Goal: Transaction & Acquisition: Purchase product/service

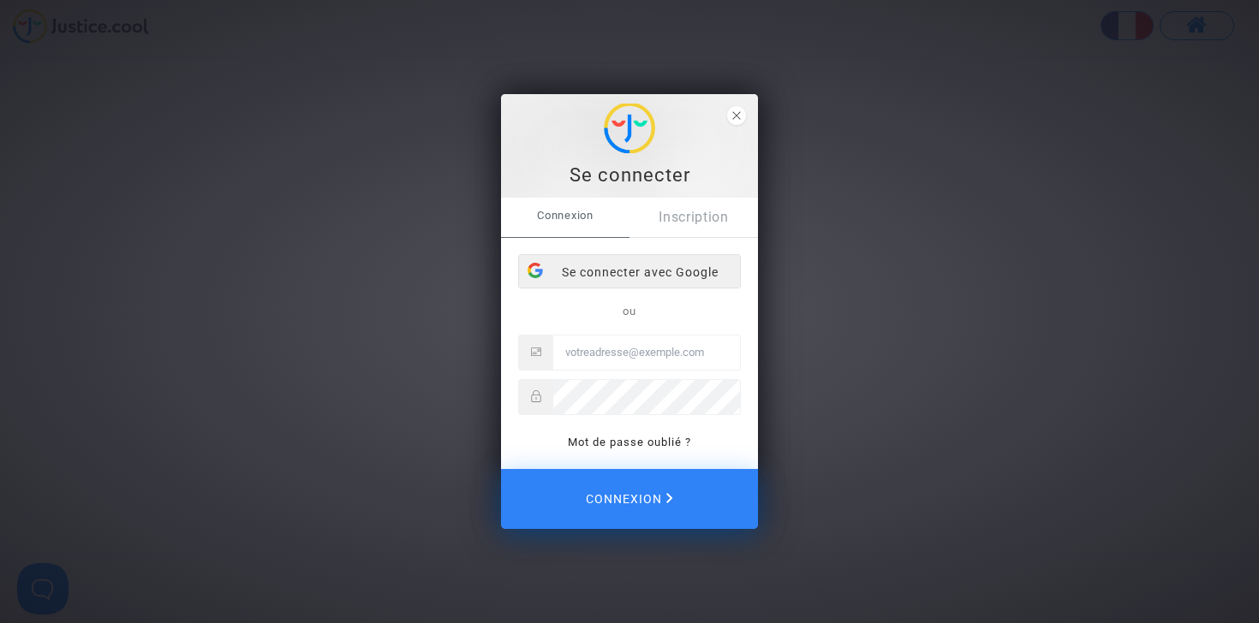
click at [632, 269] on div "Se connecter avec Google" at bounding box center [629, 272] width 221 height 34
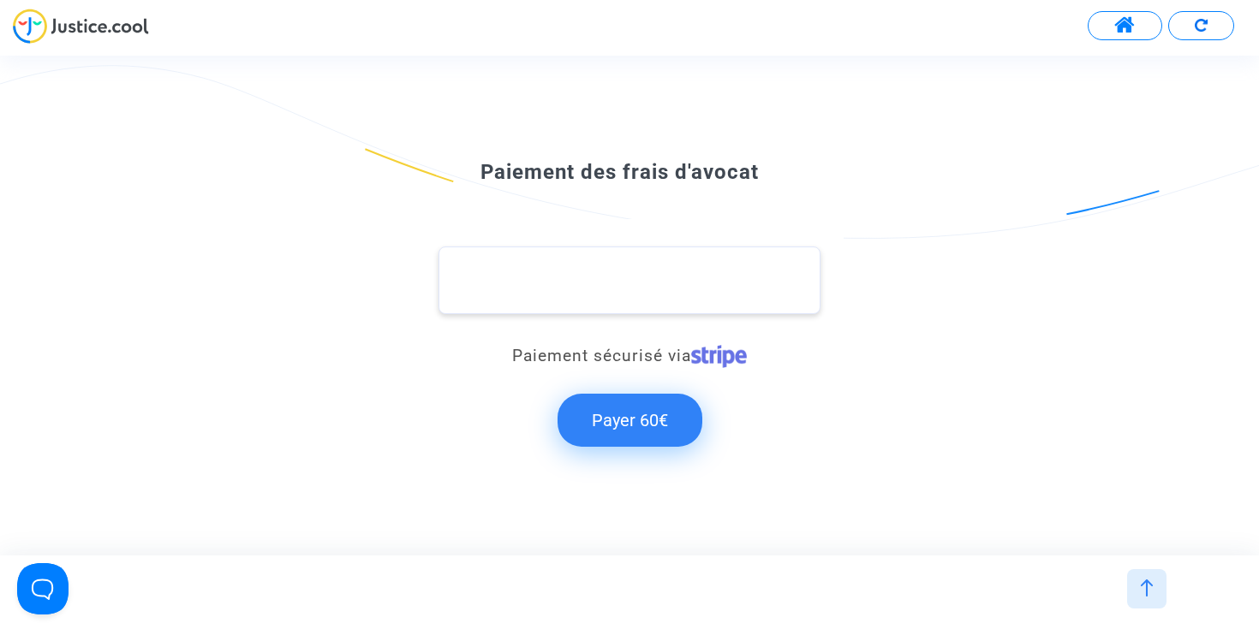
click at [576, 213] on div "Paiement des frais d'avocat Paiement sécurisé via Payer 60€" at bounding box center [630, 317] width 1232 height 317
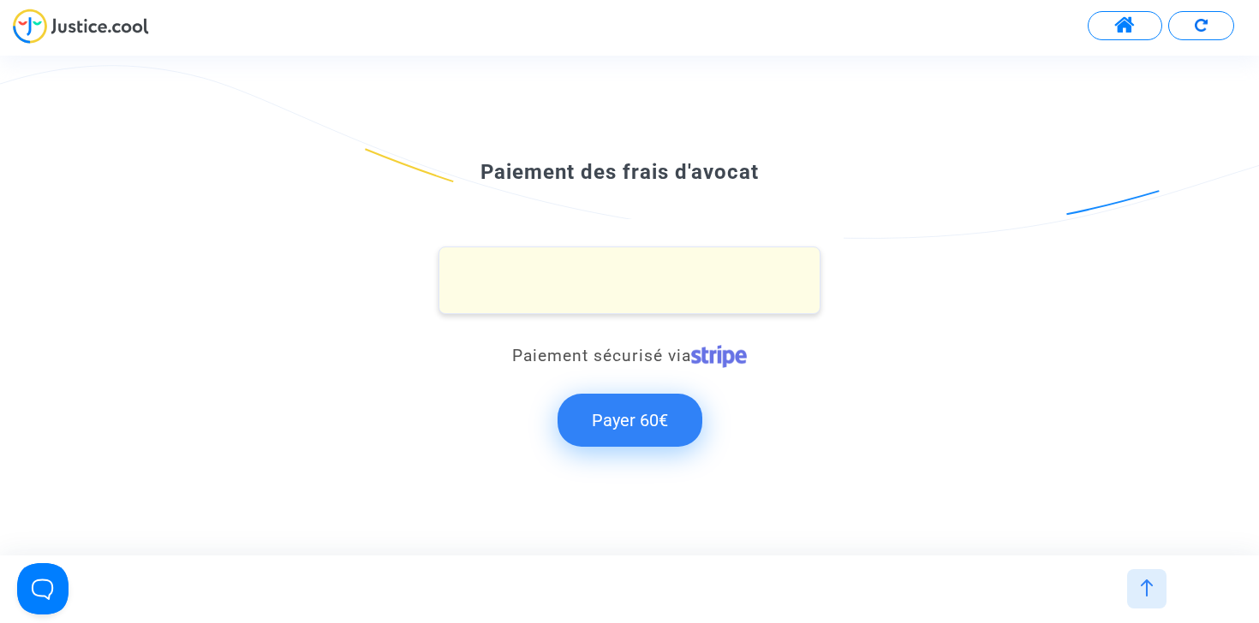
click at [631, 418] on button "Payer 60€" at bounding box center [630, 420] width 145 height 53
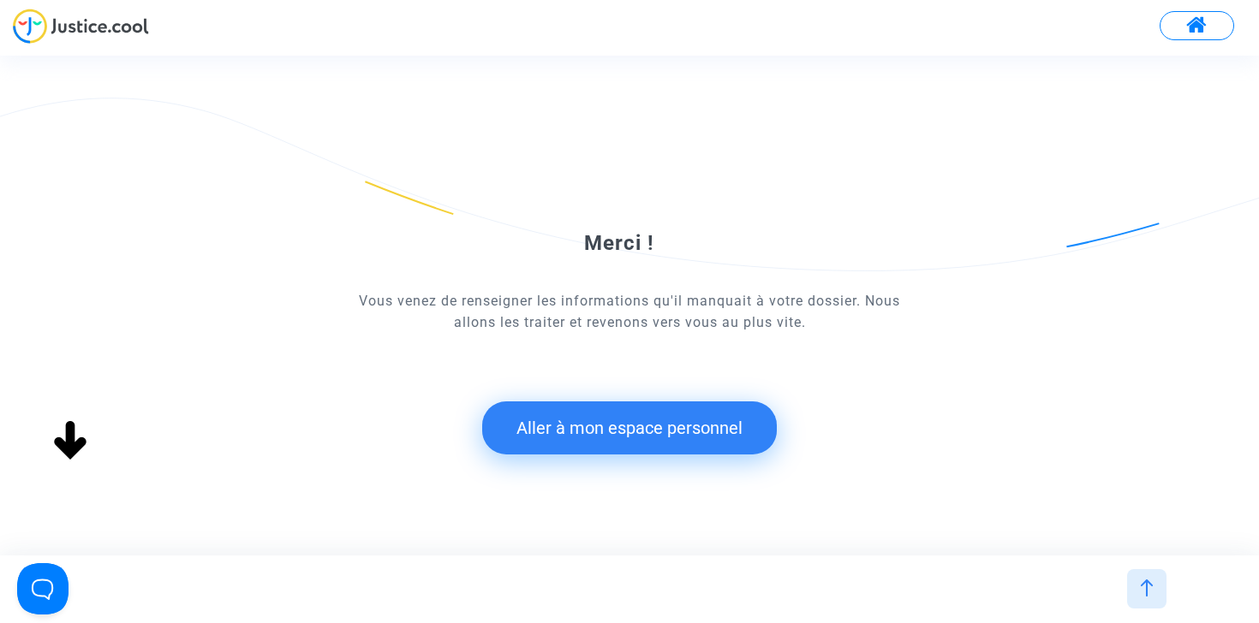
click at [622, 434] on button "Aller à mon espace personnel" at bounding box center [629, 428] width 295 height 53
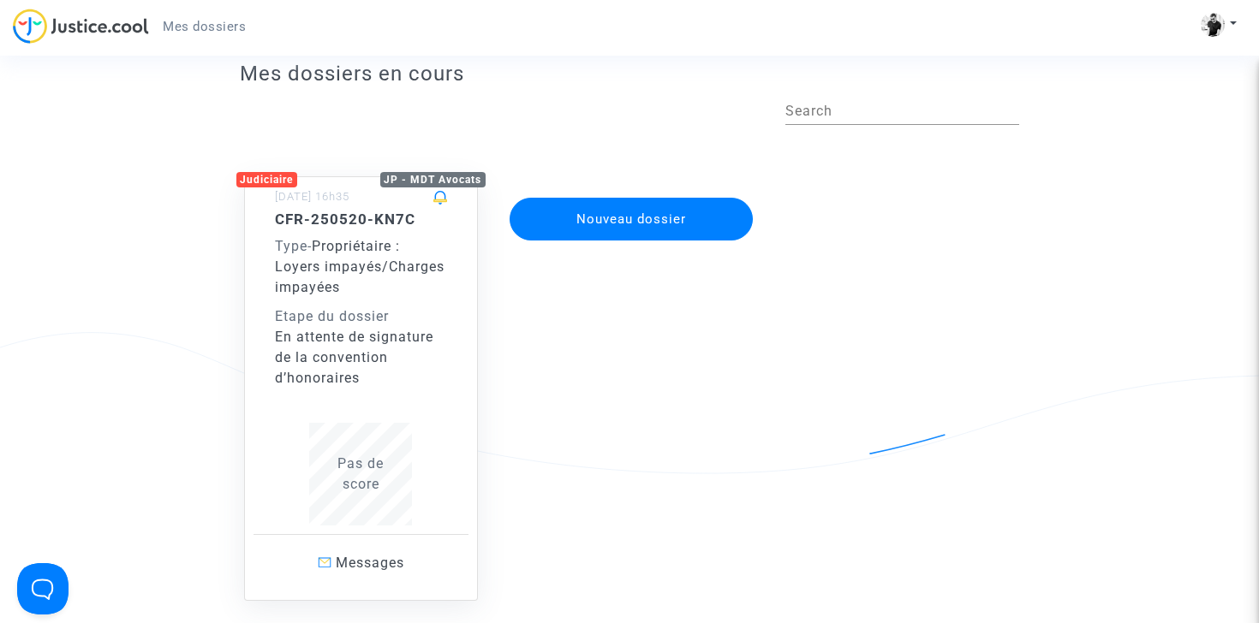
click at [361, 341] on div "En attente de signature de la convention d’honoraires" at bounding box center [361, 358] width 173 height 62
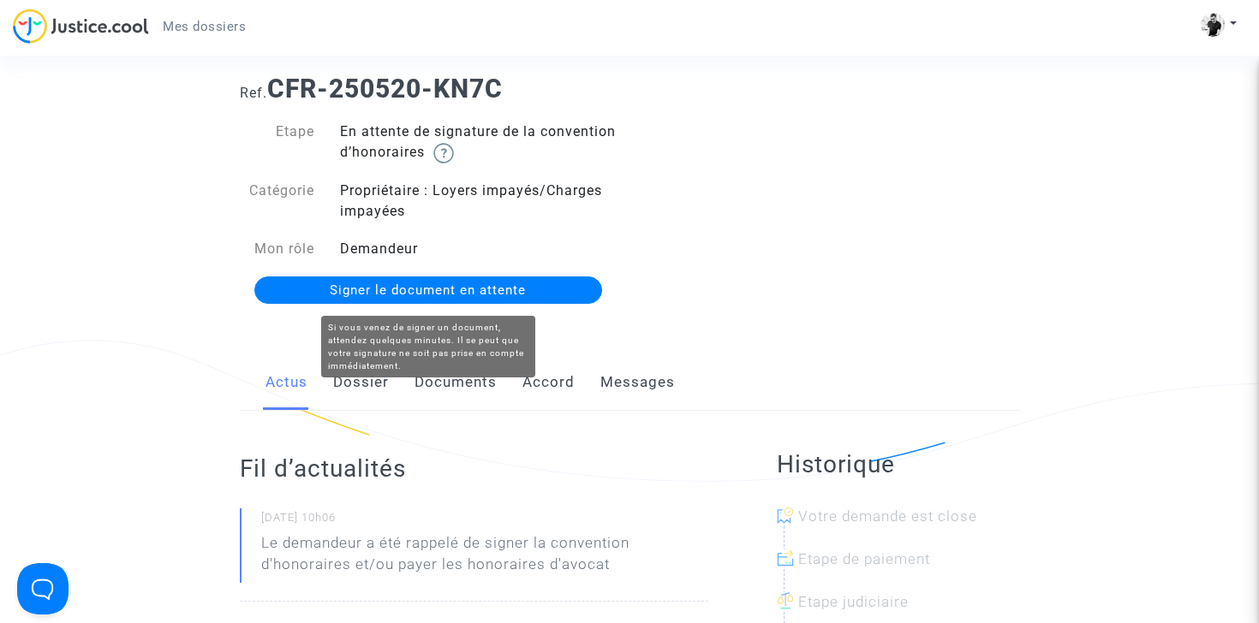
click at [446, 291] on span "Signer le document en attente" at bounding box center [428, 290] width 196 height 15
